Goal: Information Seeking & Learning: Learn about a topic

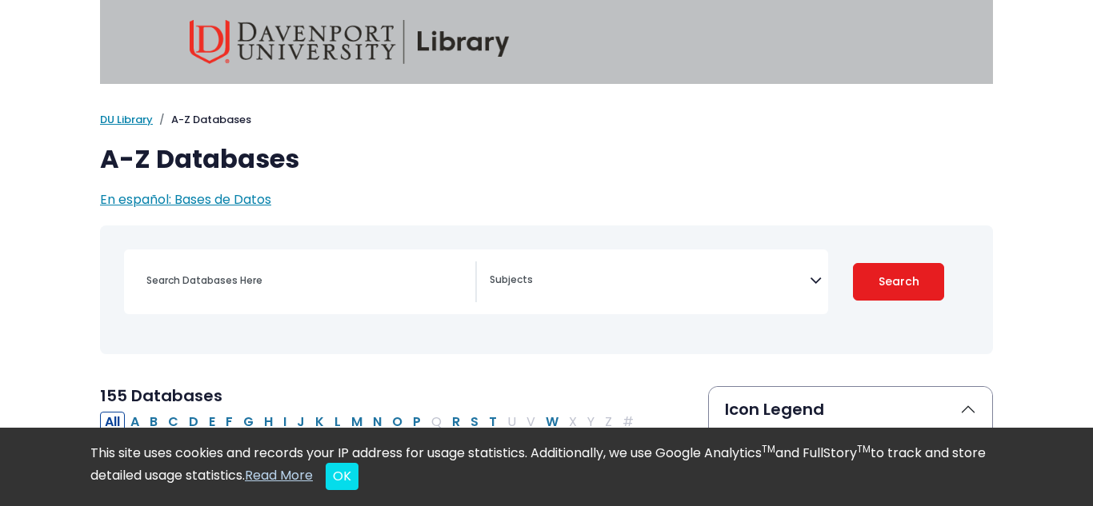
select select "Database Subject Filter"
click at [132, 115] on link "DU Library" at bounding box center [126, 119] width 53 height 15
select select "Database Subject Filter"
click at [134, 118] on link "DU Library" at bounding box center [126, 119] width 53 height 15
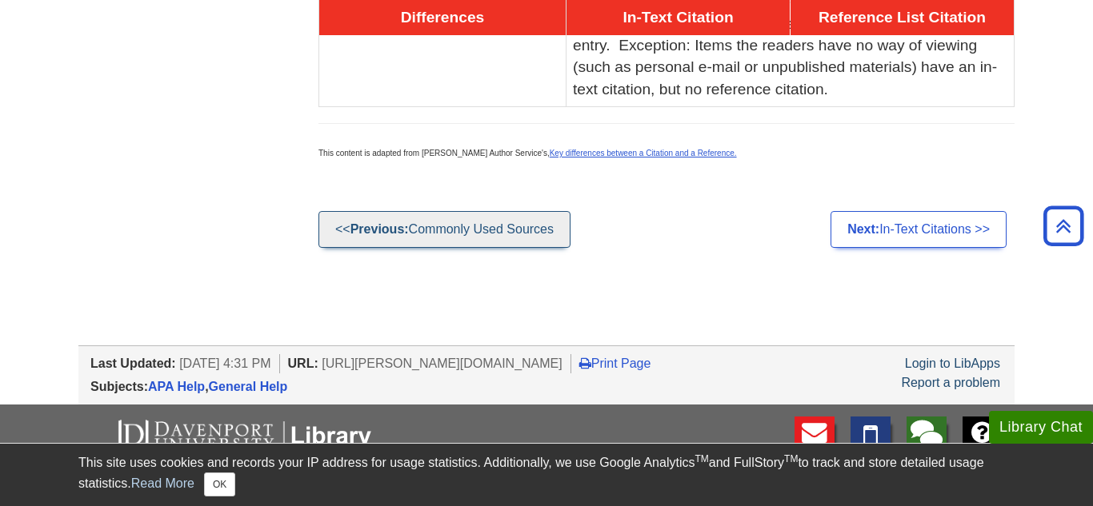
scroll to position [1208, 0]
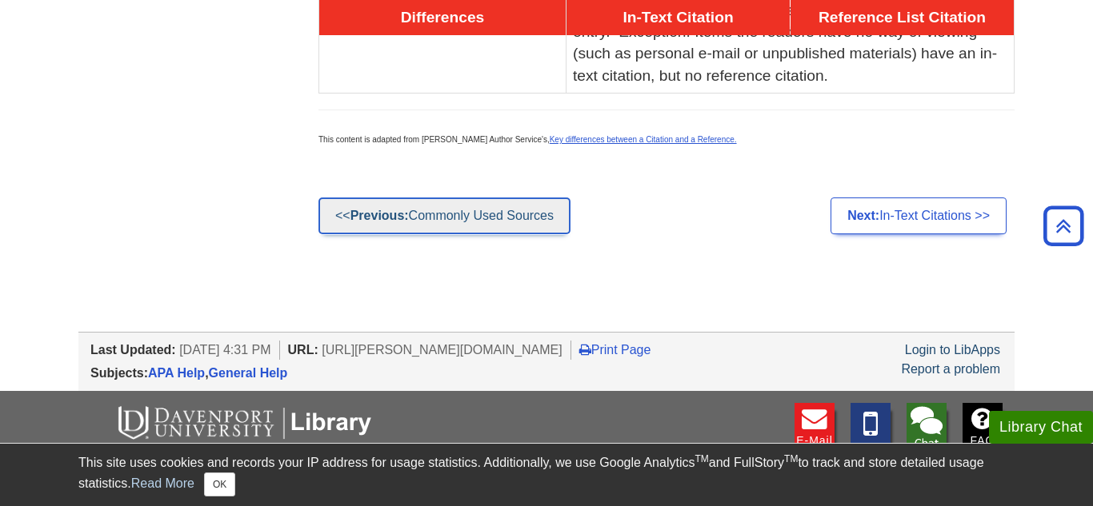
click at [537, 198] on link "<< Previous: Commonly Used Sources" at bounding box center [444, 216] width 252 height 37
